Goal: Information Seeking & Learning: Understand process/instructions

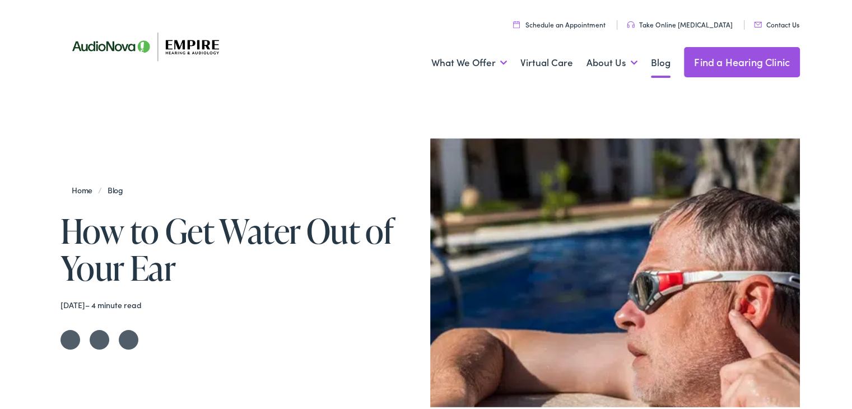
scroll to position [715, 0]
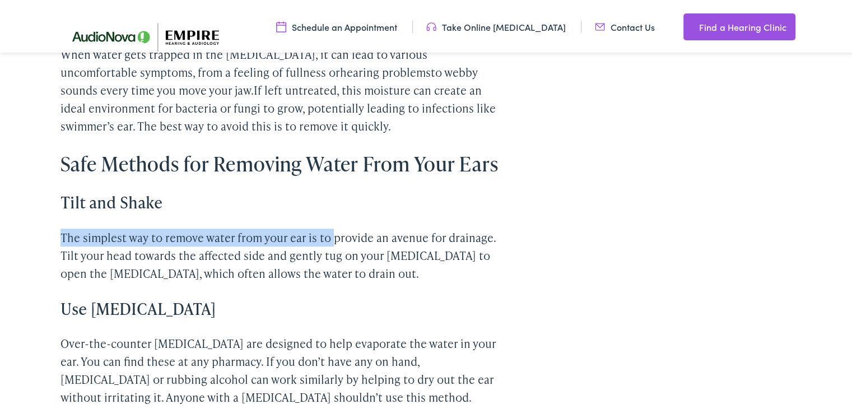
drag, startPoint x: 54, startPoint y: 236, endPoint x: 329, endPoint y: 225, distance: 275.2
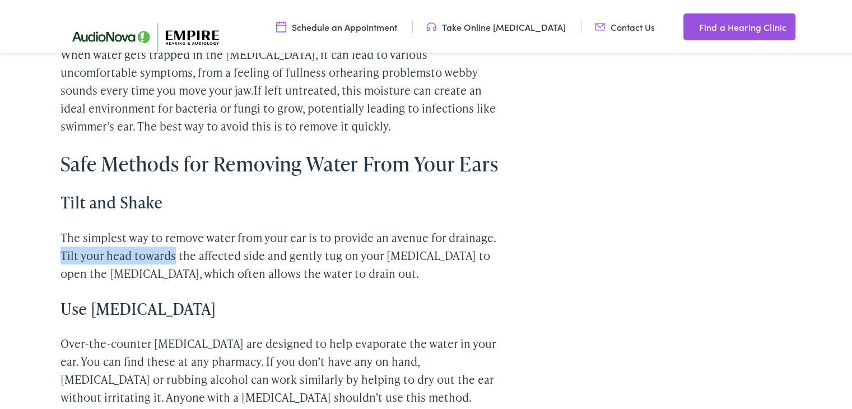
drag, startPoint x: 58, startPoint y: 256, endPoint x: 163, endPoint y: 252, distance: 104.8
click at [170, 258] on p "The simplest way to remove water from your ear is to provide an avenue for drai…" at bounding box center [282, 253] width 444 height 54
click at [159, 251] on p "The simplest way to remove water from your ear is to provide an avenue for drai…" at bounding box center [282, 253] width 444 height 54
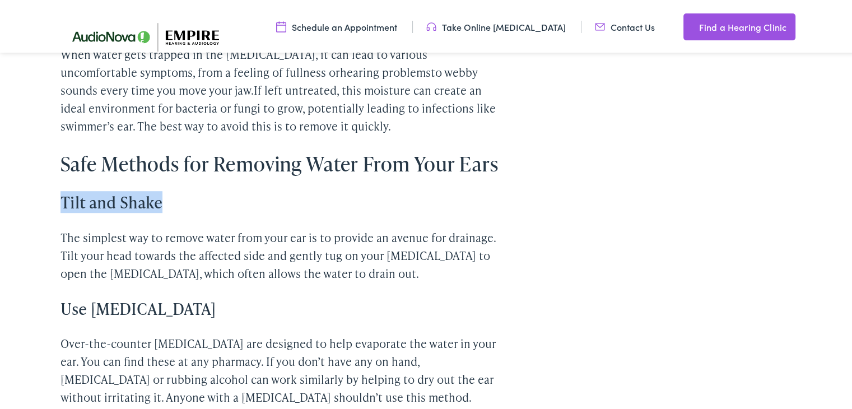
drag, startPoint x: 162, startPoint y: 200, endPoint x: 53, endPoint y: 202, distance: 109.2
copy h3 "Tilt and Shake"
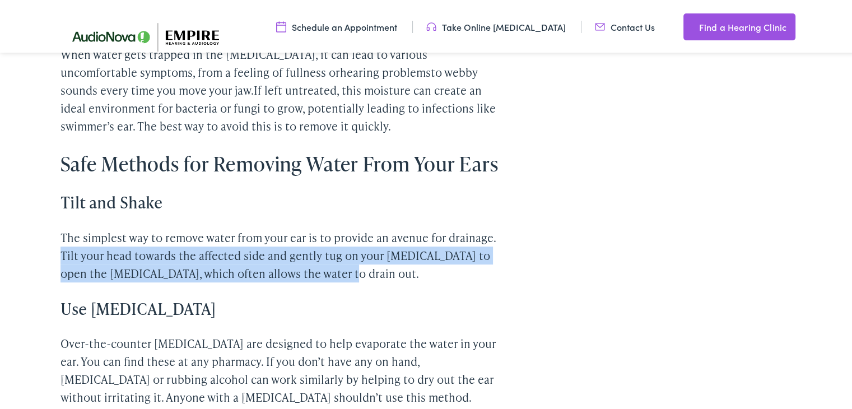
drag, startPoint x: 52, startPoint y: 255, endPoint x: 378, endPoint y: 276, distance: 326.6
copy p "Tilt your head towards the affected side and gently tug on your [MEDICAL_DATA] …"
click at [354, 267] on p "The simplest way to remove water from your ear is to provide an avenue for drai…" at bounding box center [282, 253] width 444 height 54
drag, startPoint x: 59, startPoint y: 256, endPoint x: 337, endPoint y: 277, distance: 278.5
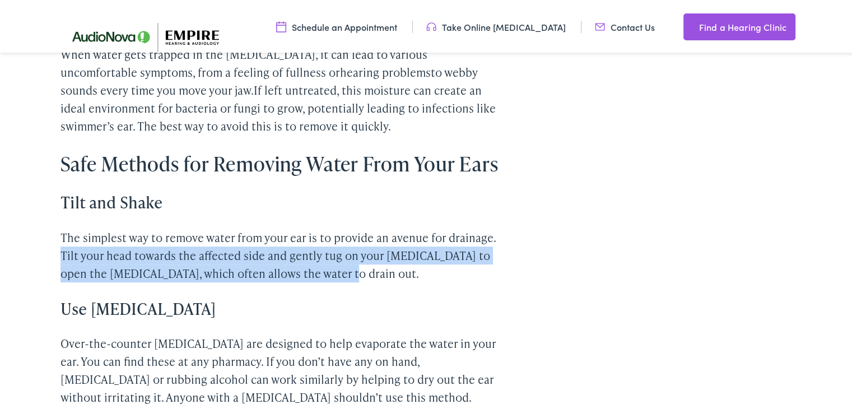
click at [337, 277] on p "The simplest way to remove water from your ear is to provide an avenue for drai…" at bounding box center [282, 253] width 444 height 54
copy p "Tilt your head towards the affected side and gently tug on your [MEDICAL_DATA] …"
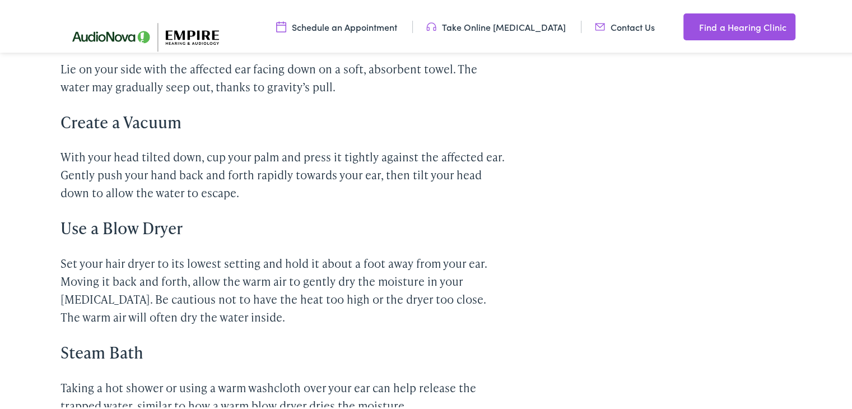
scroll to position [1031, 0]
